Goal: Navigation & Orientation: Find specific page/section

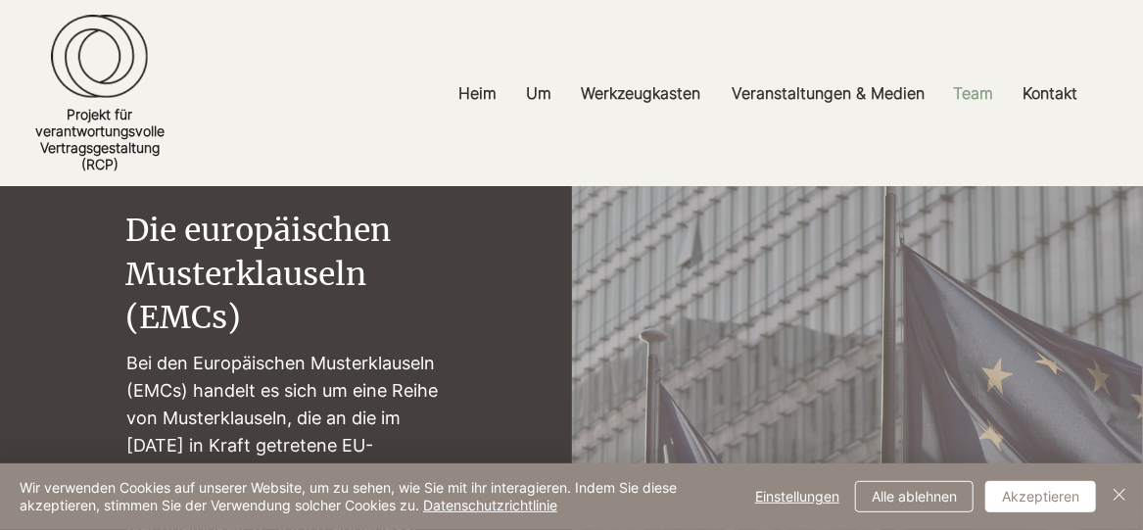
click at [967, 88] on font "Team" at bounding box center [973, 93] width 40 height 20
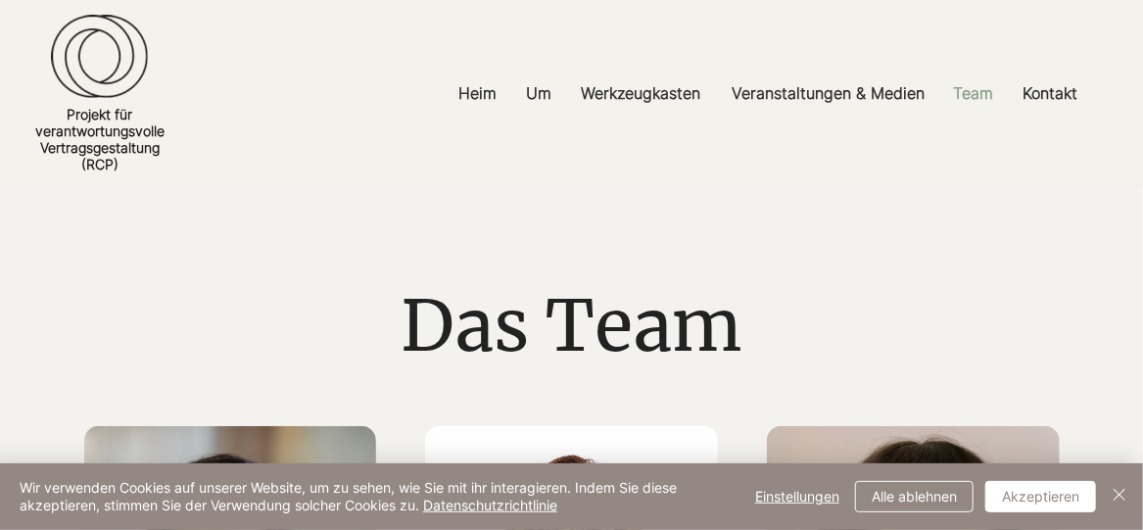
click at [975, 90] on font "Team" at bounding box center [973, 93] width 40 height 20
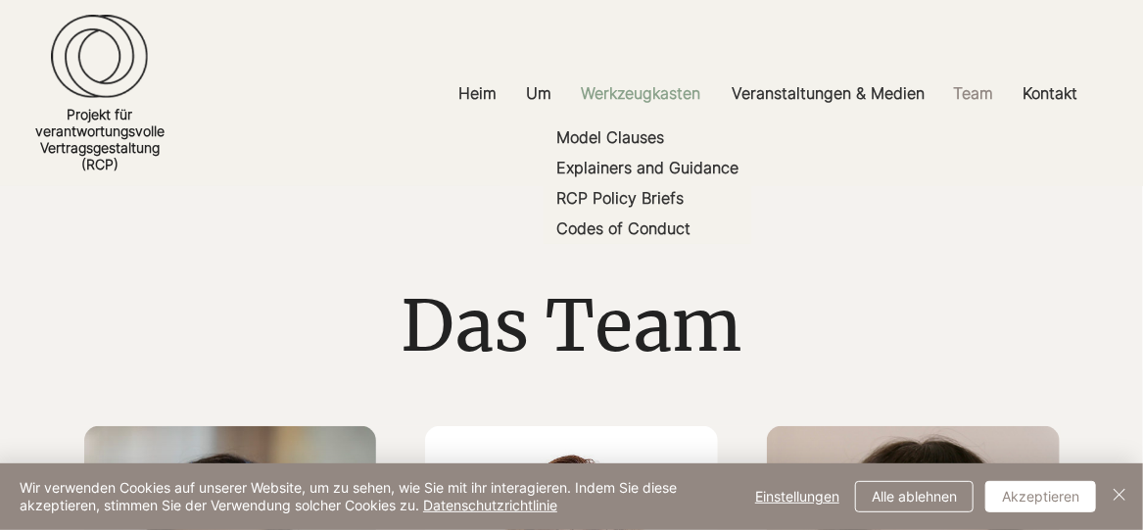
click at [661, 79] on p "Werkzeugkasten" at bounding box center [640, 93] width 139 height 44
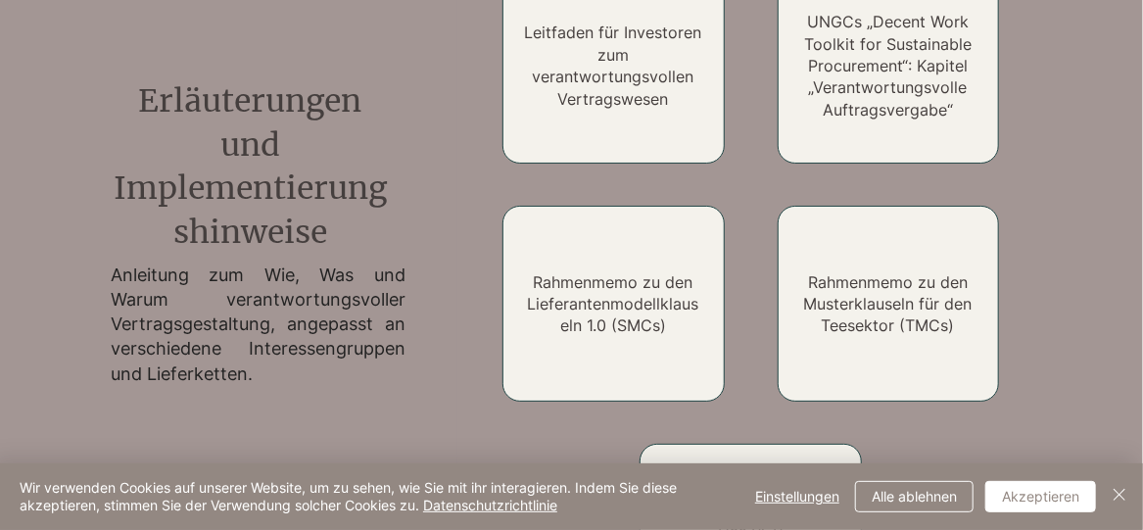
scroll to position [979, 0]
